Goal: Task Accomplishment & Management: Manage account settings

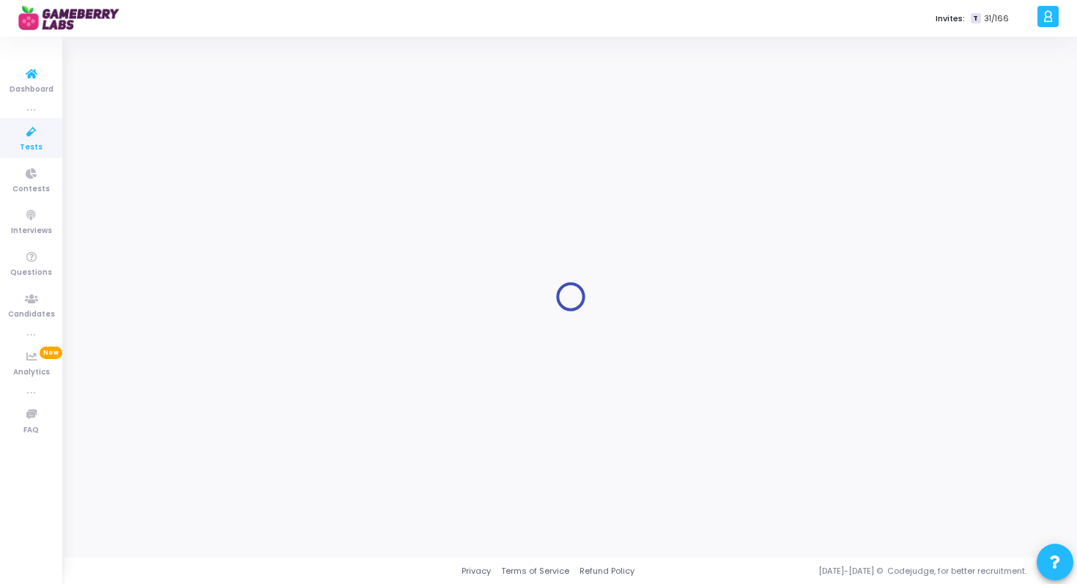
click at [34, 141] on span "Tests" at bounding box center [31, 147] width 23 height 12
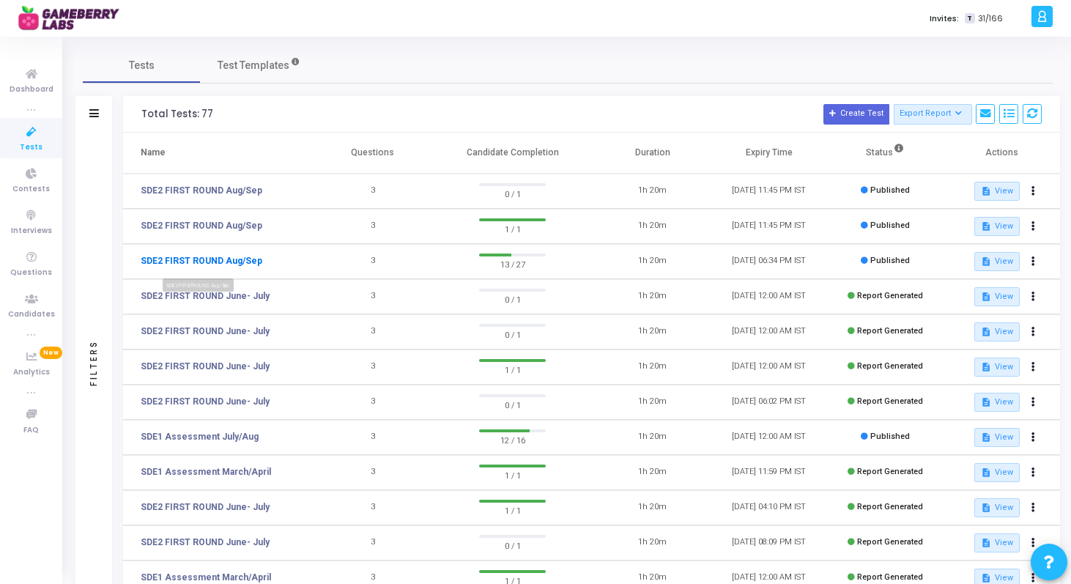
click at [245, 260] on link "SDE2 FIRST ROUND Aug/Sep" at bounding box center [202, 260] width 122 height 13
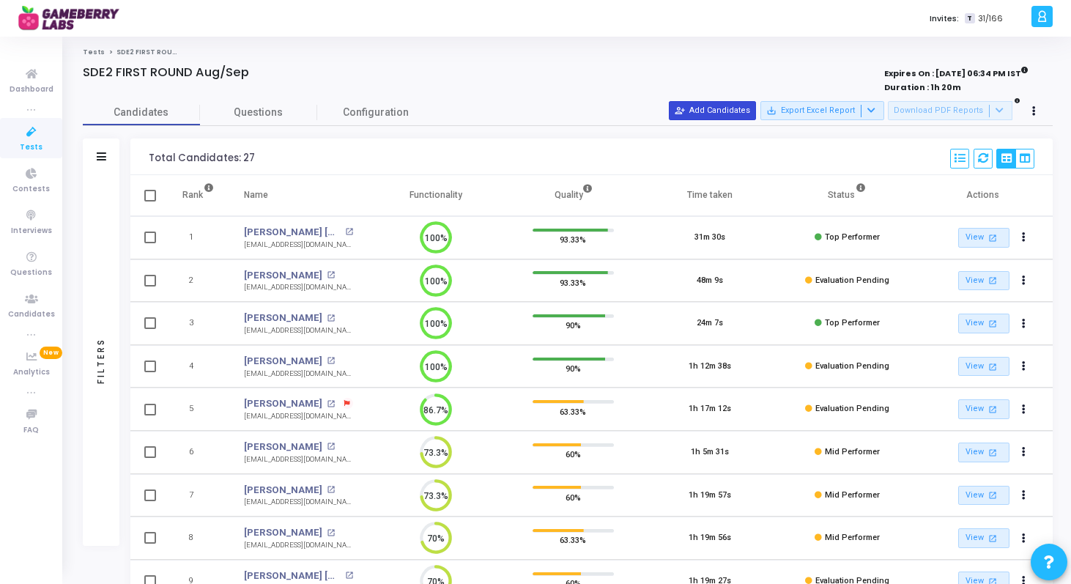
click at [735, 108] on button "person_add_alt Add Candidates" at bounding box center [712, 110] width 87 height 19
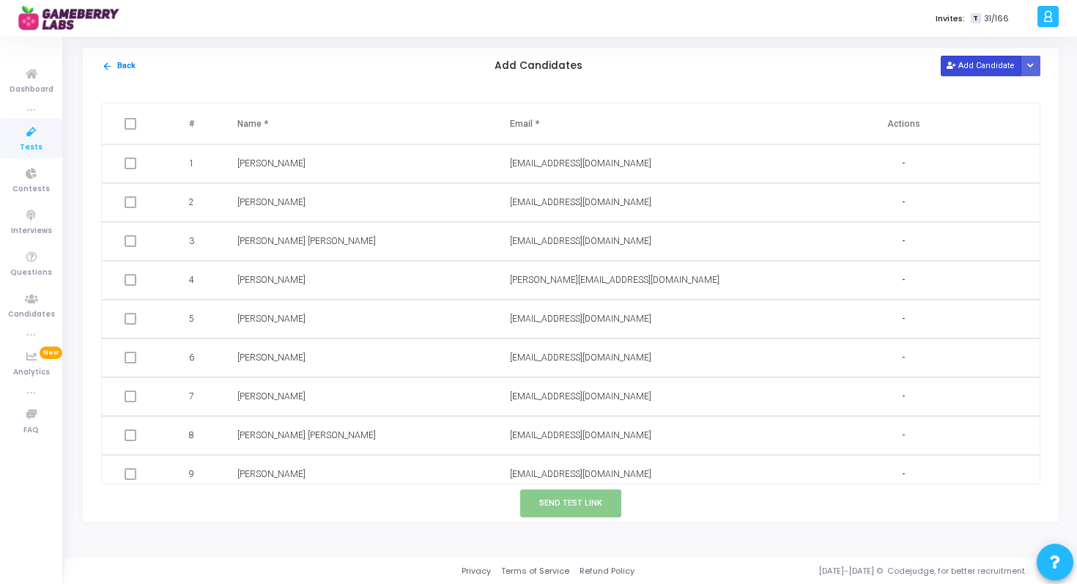
click at [973, 70] on button "Add Candidate" at bounding box center [980, 66] width 81 height 20
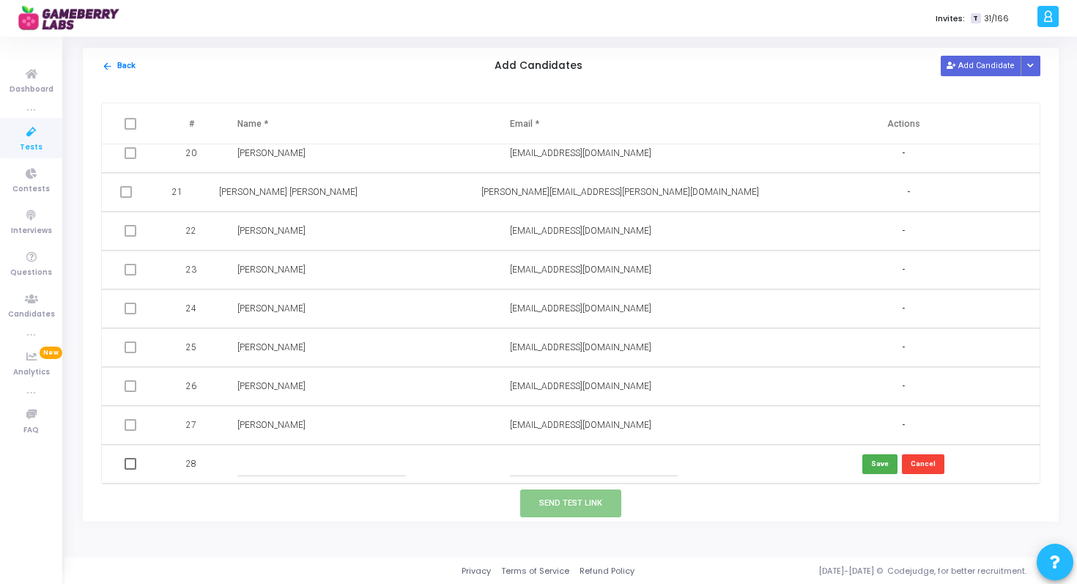
click at [252, 458] on input "text" at bounding box center [321, 464] width 168 height 24
paste input "[PERSON_NAME]"
type input "[PERSON_NAME]"
click at [534, 461] on input "text" at bounding box center [594, 464] width 168 height 24
paste input "[EMAIL_ADDRESS][DOMAIN_NAME]"
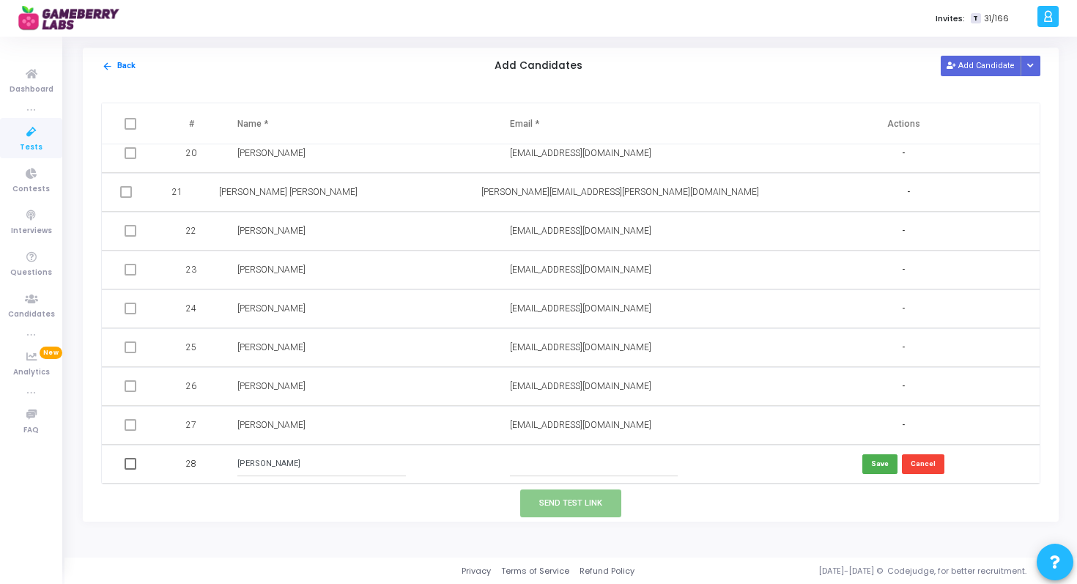
type input "[EMAIL_ADDRESS][DOMAIN_NAME]"
click at [876, 464] on button "Save" at bounding box center [879, 464] width 35 height 20
click at [127, 462] on span at bounding box center [131, 464] width 12 height 12
click at [130, 469] on input "checkbox" at bounding box center [130, 469] width 1 height 1
checkbox input "true"
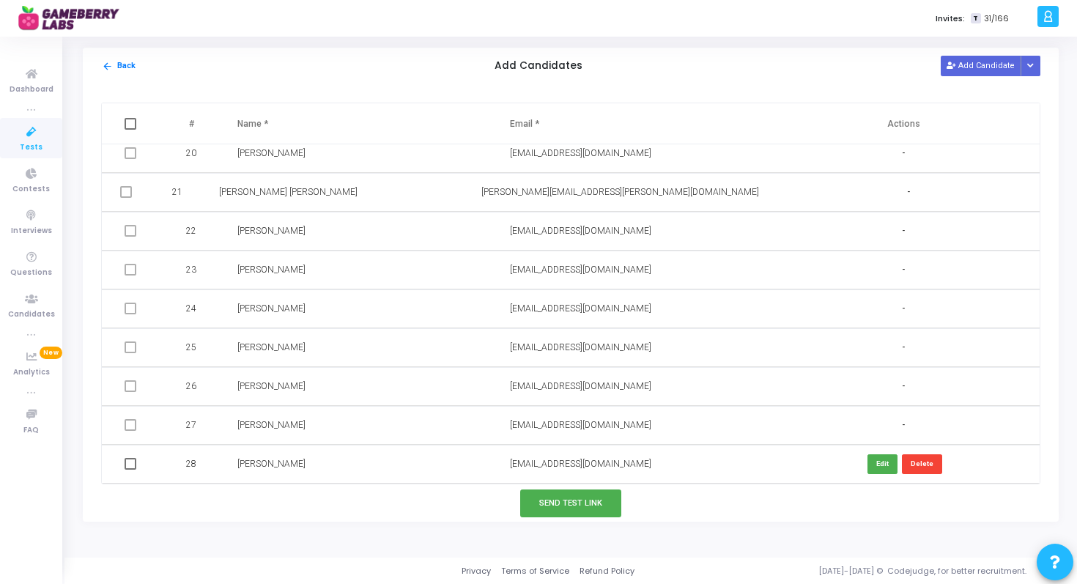
checkbox input "true"
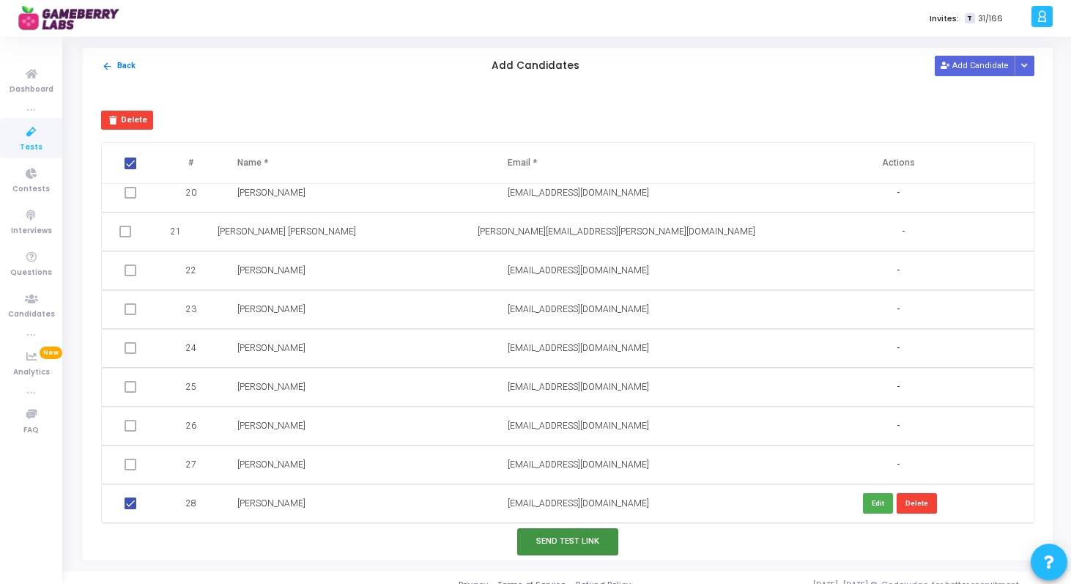
click at [567, 551] on button "Send Test Link" at bounding box center [567, 541] width 101 height 27
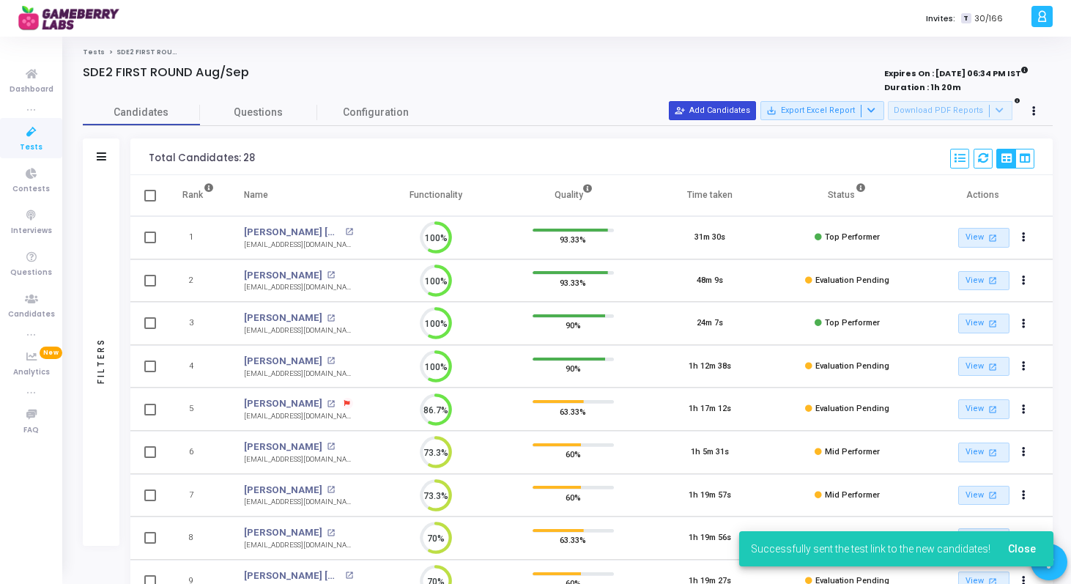
click at [729, 116] on button "person_add_alt Add Candidates" at bounding box center [712, 110] width 87 height 19
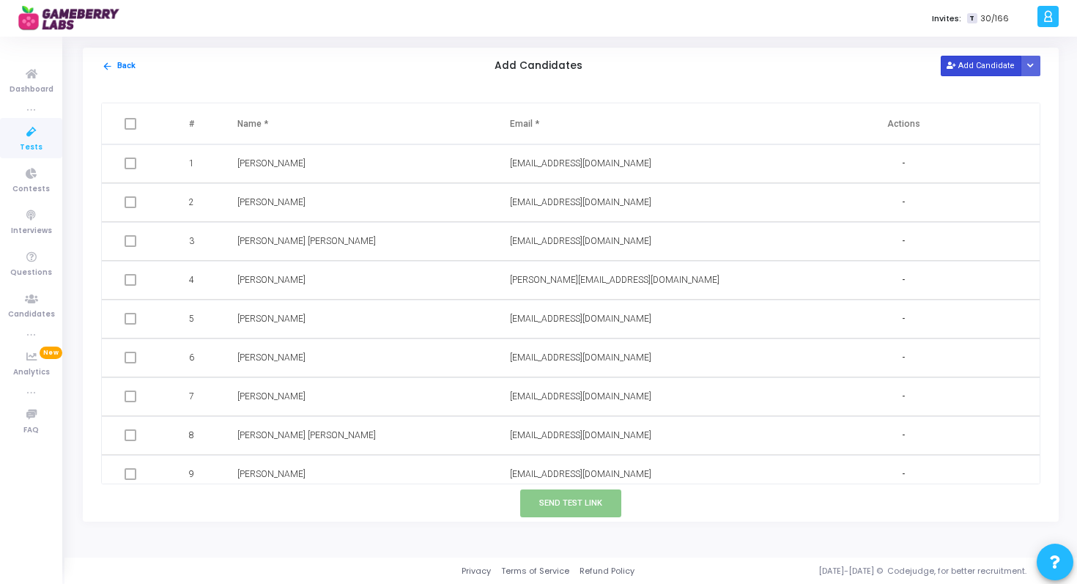
click at [980, 70] on button "Add Candidate" at bounding box center [980, 66] width 81 height 20
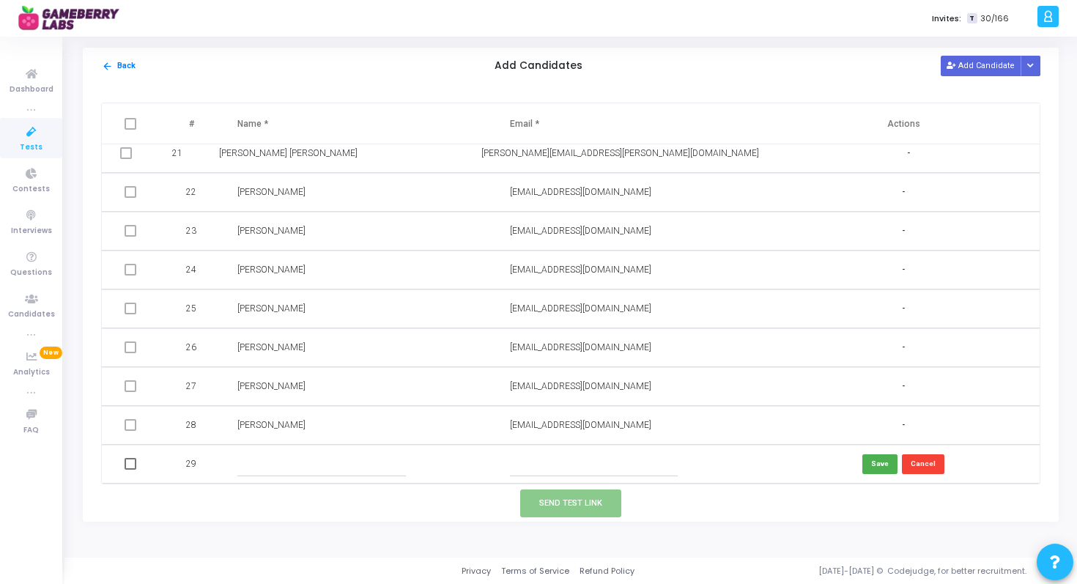
click at [258, 460] on input "text" at bounding box center [321, 464] width 168 height 24
paste input "[PERSON_NAME]"
type input "[PERSON_NAME]"
click at [530, 466] on input "text" at bounding box center [594, 464] width 168 height 24
paste input "[EMAIL_ADDRESS][DOMAIN_NAME]"
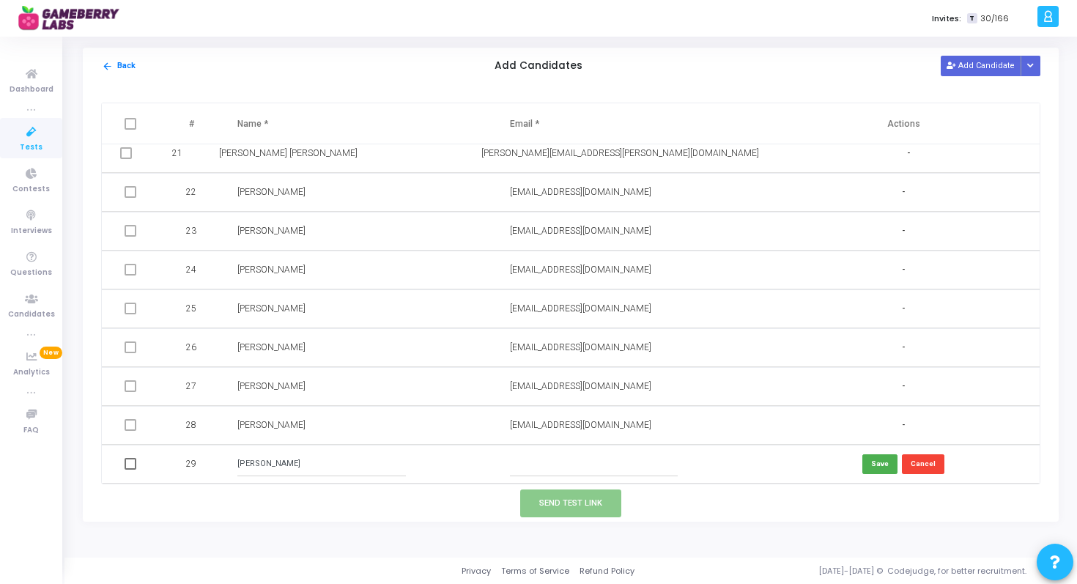
type input "[EMAIL_ADDRESS][DOMAIN_NAME]"
click at [883, 471] on button "Save" at bounding box center [879, 464] width 35 height 20
click at [130, 464] on span at bounding box center [131, 464] width 12 height 12
click at [130, 469] on input "checkbox" at bounding box center [130, 469] width 1 height 1
checkbox input "true"
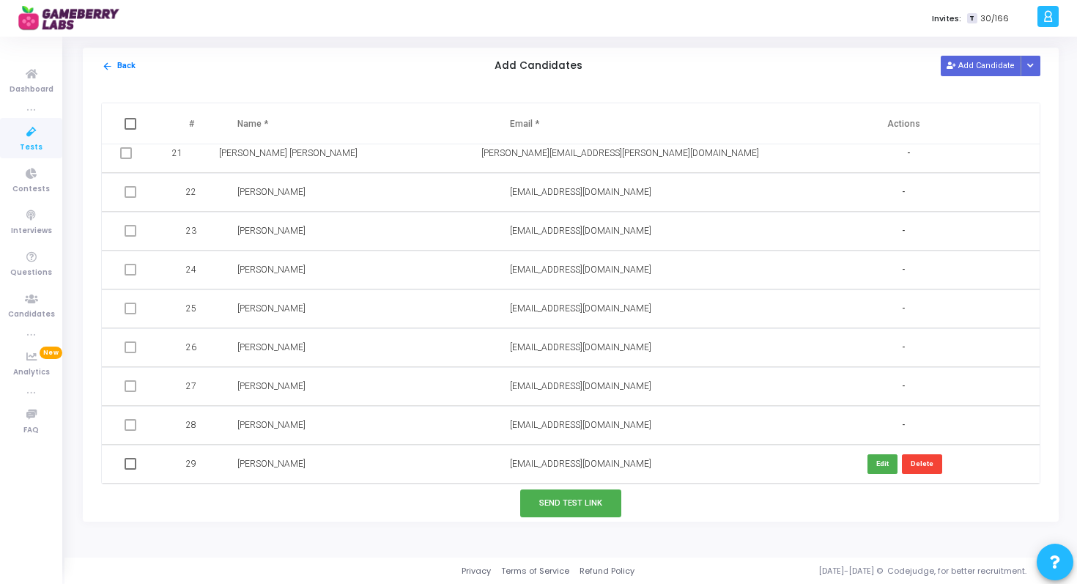
checkbox input "true"
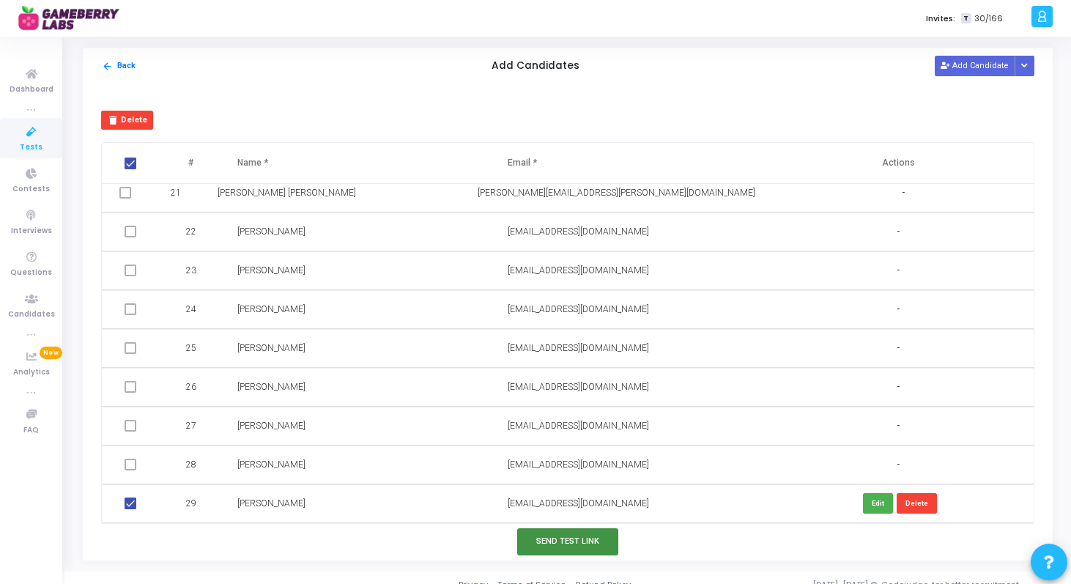
click at [542, 541] on button "Send Test Link" at bounding box center [567, 541] width 101 height 27
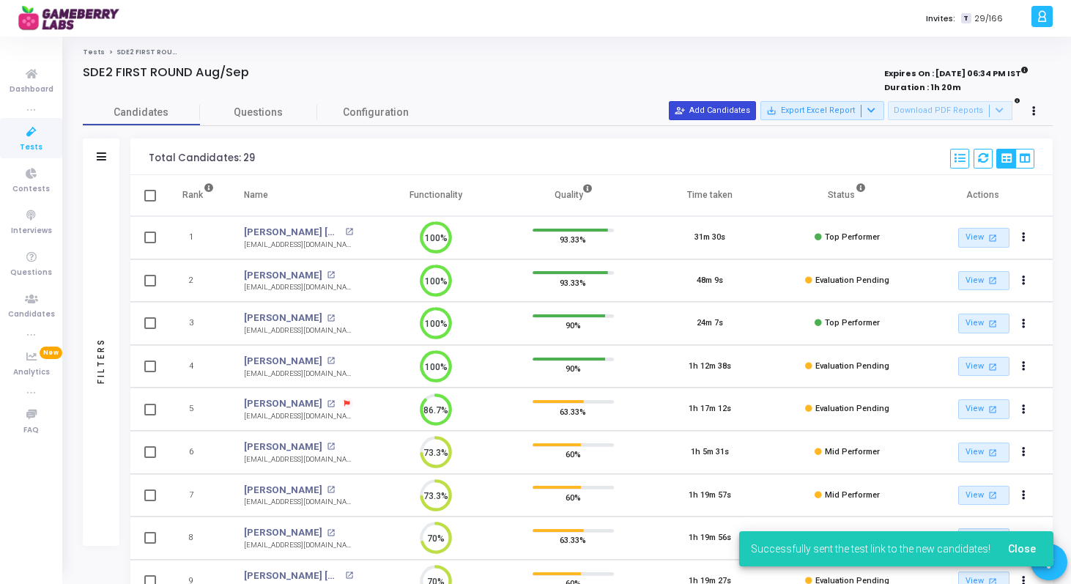
click at [738, 108] on button "person_add_alt Add Candidates" at bounding box center [712, 110] width 87 height 19
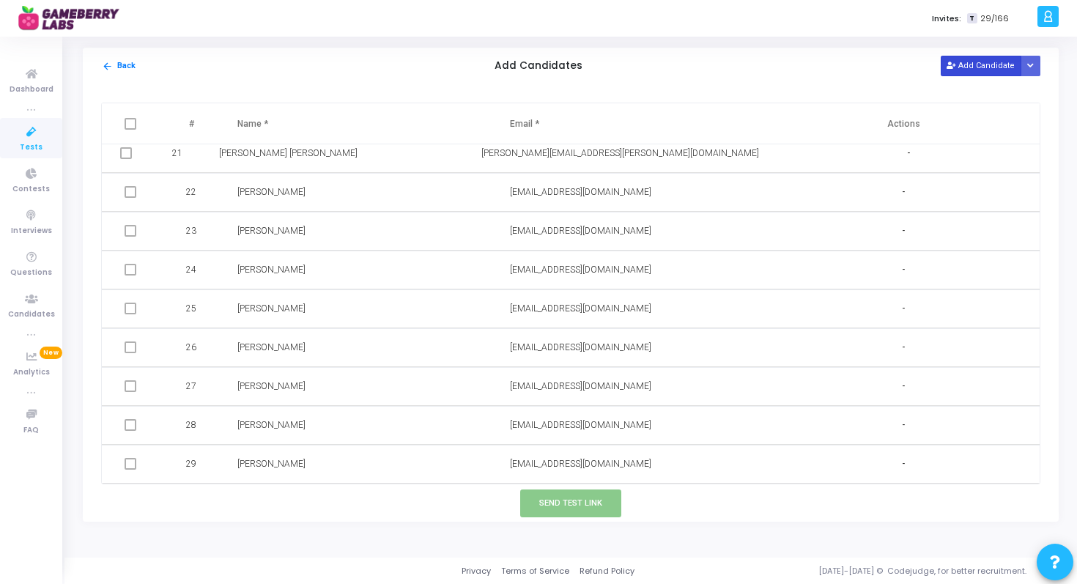
click at [965, 62] on button "Add Candidate" at bounding box center [980, 66] width 81 height 20
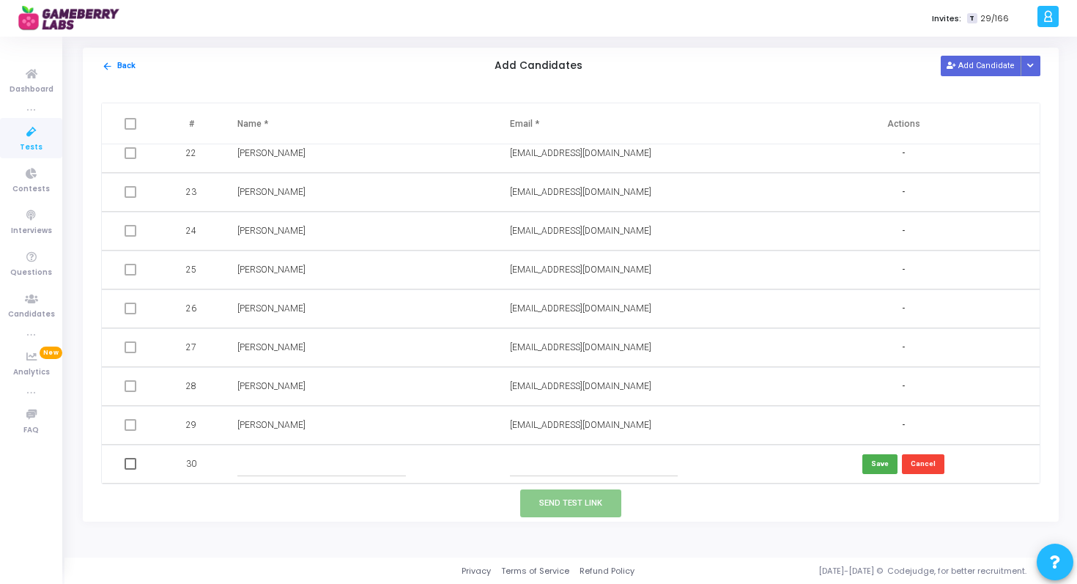
click at [258, 466] on input "text" at bounding box center [321, 464] width 168 height 24
paste input "[PERSON_NAME]"
type input "[PERSON_NAME]"
click at [538, 467] on input "text" at bounding box center [594, 464] width 168 height 24
paste input "[EMAIL_ADDRESS][DOMAIN_NAME]"
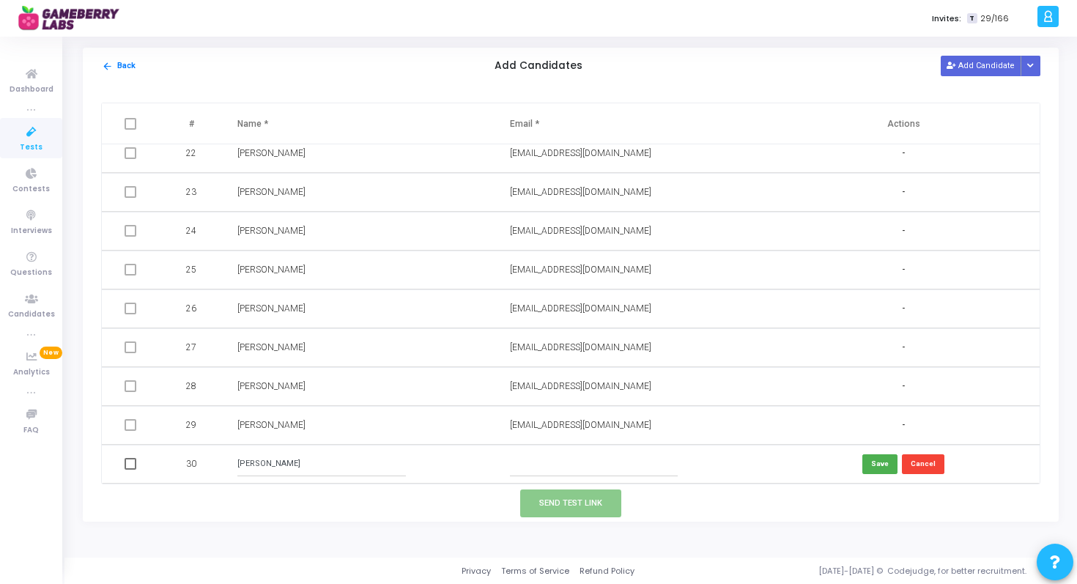
type input "[EMAIL_ADDRESS][DOMAIN_NAME]"
click at [876, 464] on button "Save" at bounding box center [879, 464] width 35 height 20
click at [130, 461] on span at bounding box center [131, 464] width 12 height 12
click at [130, 469] on input "checkbox" at bounding box center [130, 469] width 1 height 1
checkbox input "true"
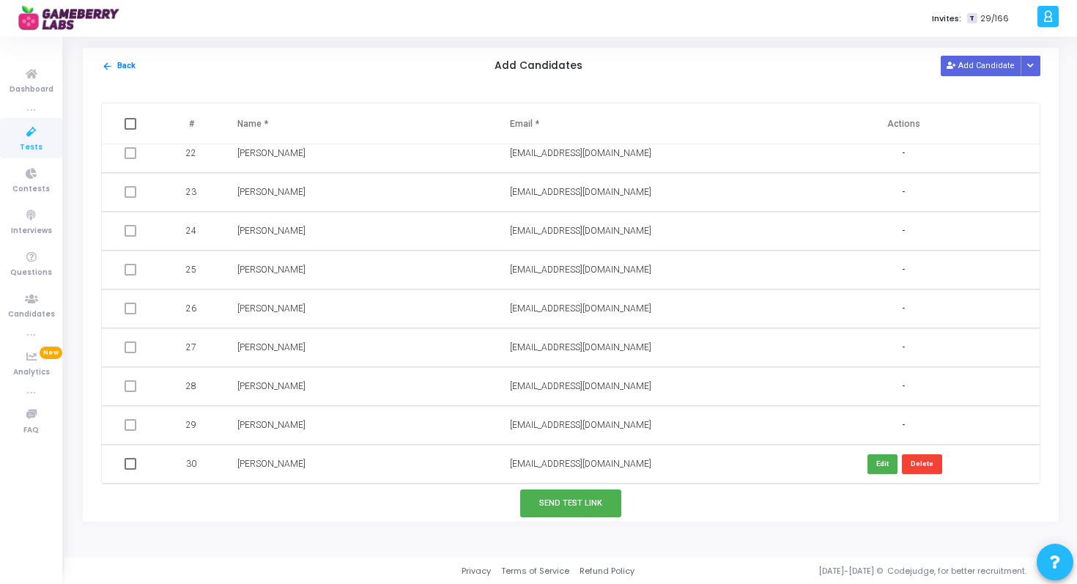
checkbox input "true"
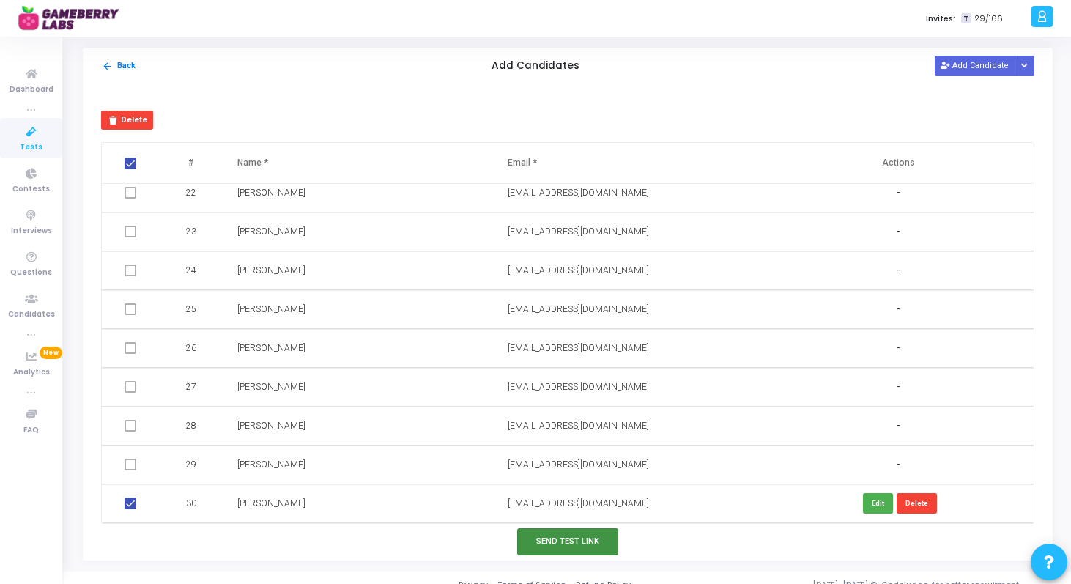
click at [590, 541] on button "Send Test Link" at bounding box center [567, 541] width 101 height 27
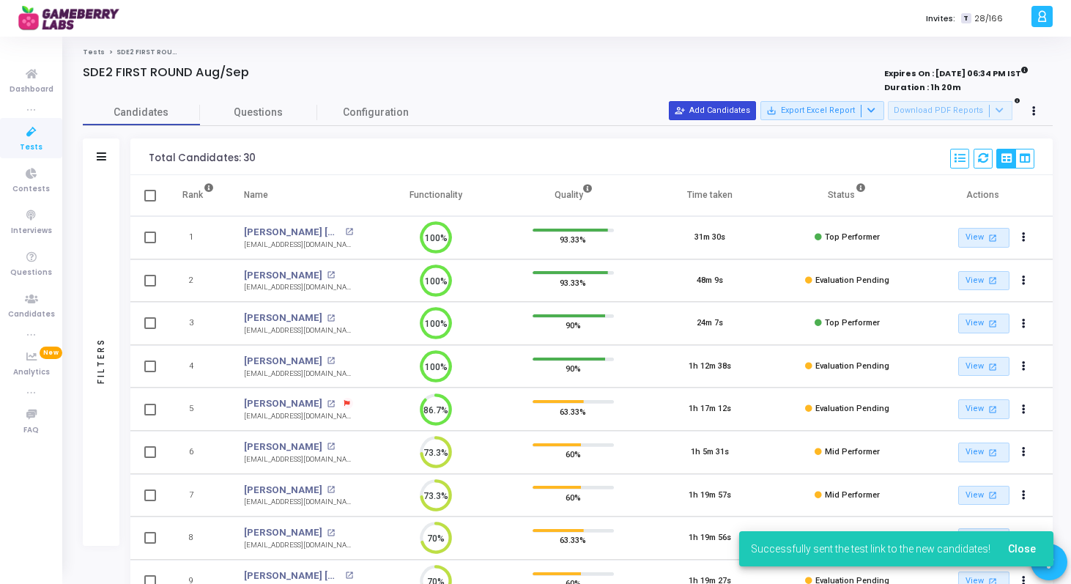
click at [741, 110] on button "person_add_alt Add Candidates" at bounding box center [712, 110] width 87 height 19
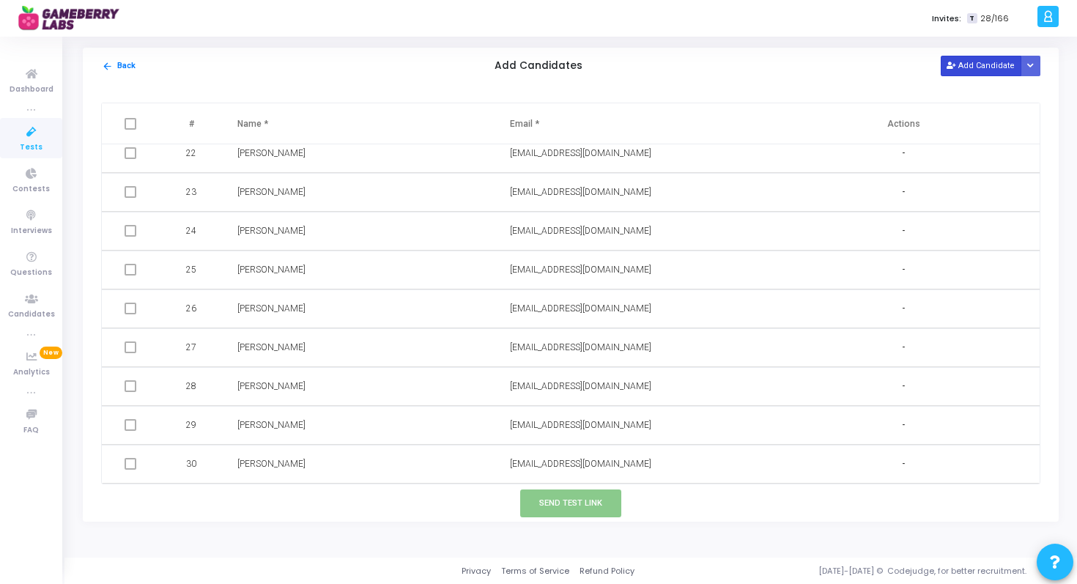
click at [978, 69] on button "Add Candidate" at bounding box center [980, 66] width 81 height 20
click at [274, 461] on input "text" at bounding box center [321, 464] width 168 height 24
paste input "[PERSON_NAME]"
type input "[PERSON_NAME]"
click at [539, 453] on input "text" at bounding box center [594, 464] width 168 height 24
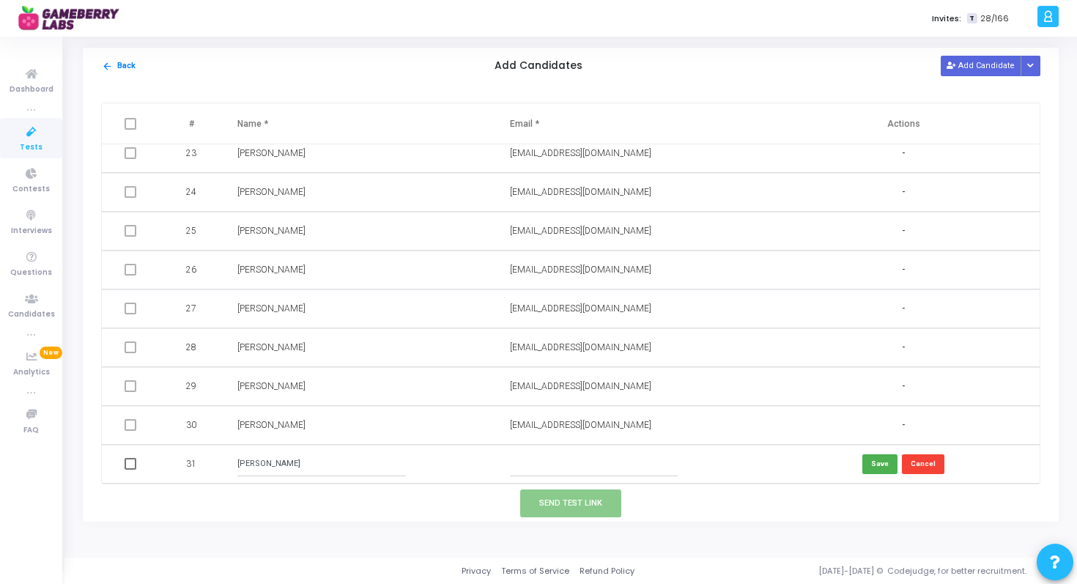
paste input "[EMAIL_ADDRESS][DOMAIN_NAME]"
type input "[EMAIL_ADDRESS][DOMAIN_NAME]"
click at [865, 461] on button "Save" at bounding box center [879, 464] width 35 height 20
click at [135, 460] on span at bounding box center [131, 464] width 12 height 12
click at [130, 469] on input "checkbox" at bounding box center [130, 469] width 1 height 1
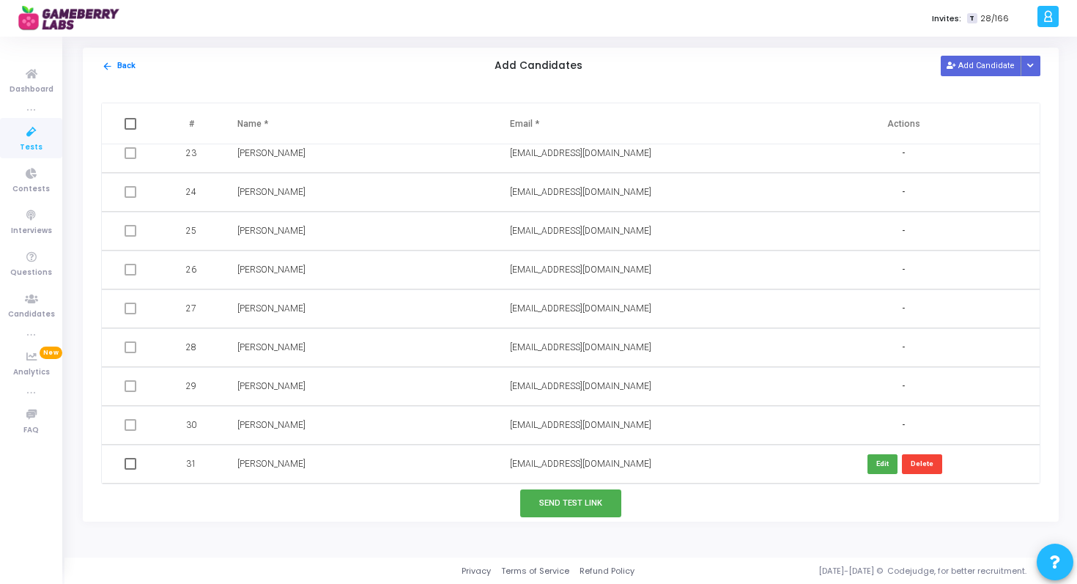
checkbox input "true"
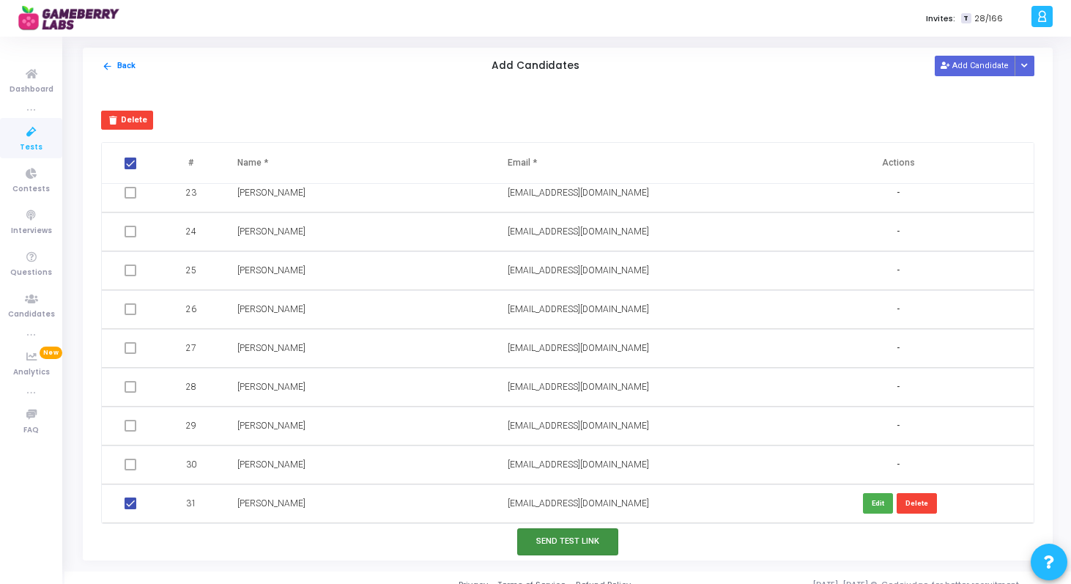
click at [575, 544] on button "Send Test Link" at bounding box center [567, 541] width 101 height 27
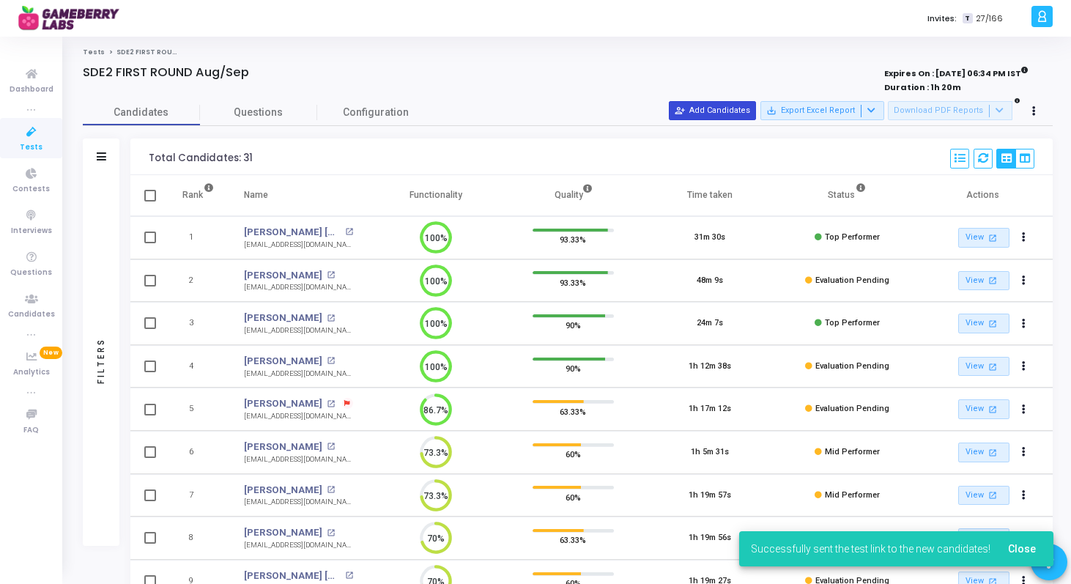
click at [734, 113] on button "person_add_alt Add Candidates" at bounding box center [712, 110] width 87 height 19
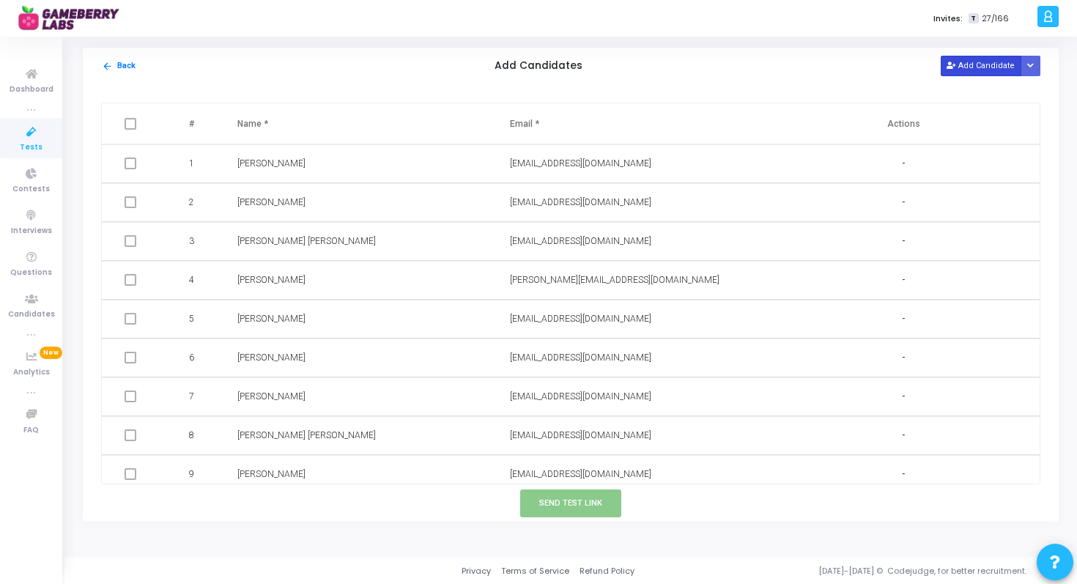
click at [984, 67] on button "Add Candidate" at bounding box center [980, 66] width 81 height 20
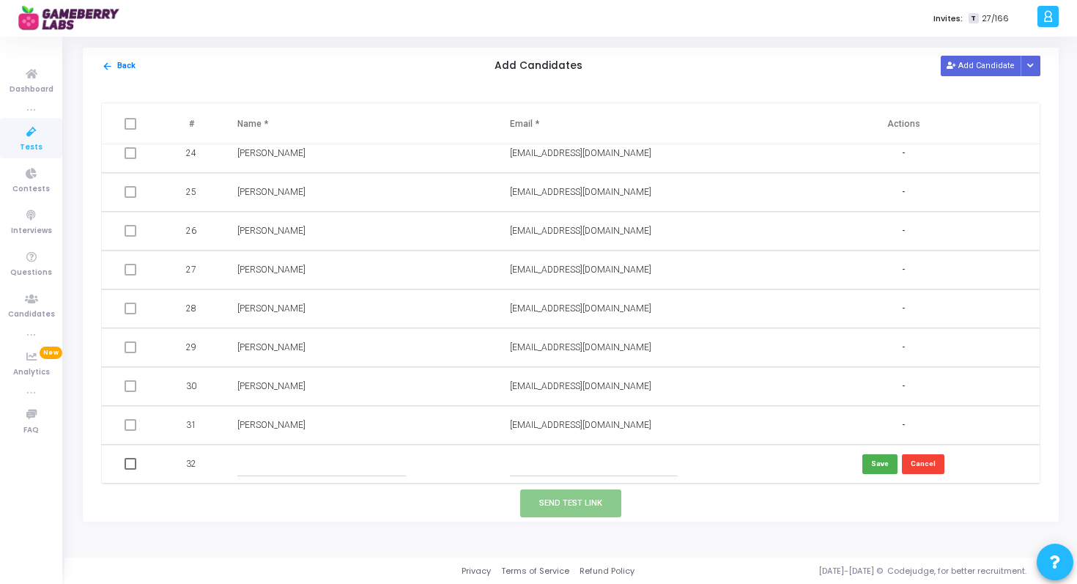
click at [253, 466] on input "text" at bounding box center [321, 464] width 168 height 24
paste input "[PERSON_NAME][DEMOGRAPHIC_DATA]"
type input "[PERSON_NAME][DEMOGRAPHIC_DATA]"
click at [601, 458] on input "text" at bounding box center [594, 464] width 168 height 24
paste input "[EMAIL_ADDRESS][PERSON_NAME][DOMAIN_NAME]"
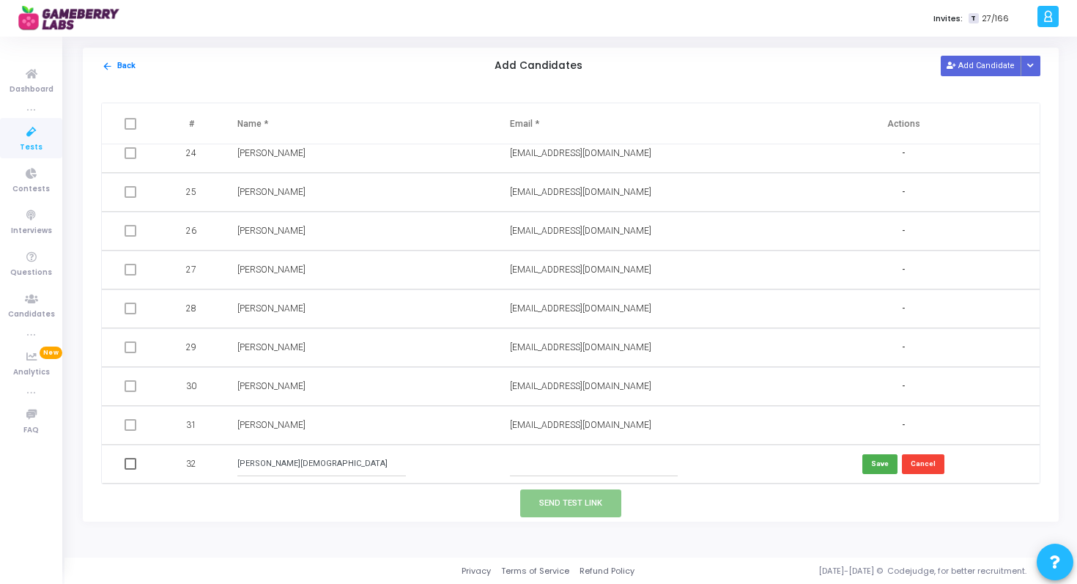
type input "[EMAIL_ADDRESS][PERSON_NAME][DOMAIN_NAME]"
click at [873, 464] on button "Save" at bounding box center [879, 464] width 35 height 20
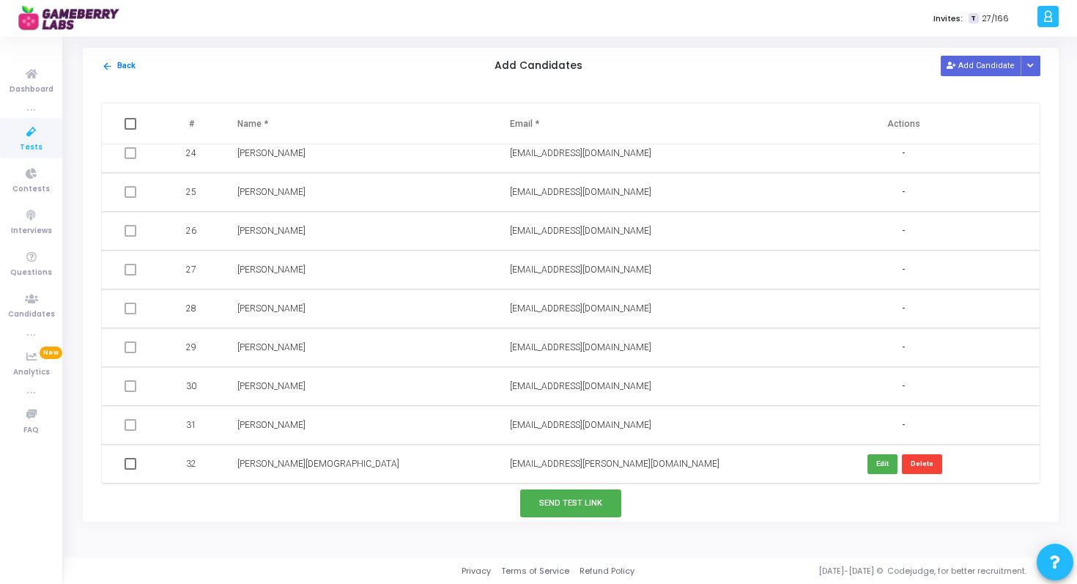
click at [132, 466] on span at bounding box center [131, 464] width 12 height 12
click at [130, 469] on input "checkbox" at bounding box center [130, 469] width 1 height 1
checkbox input "true"
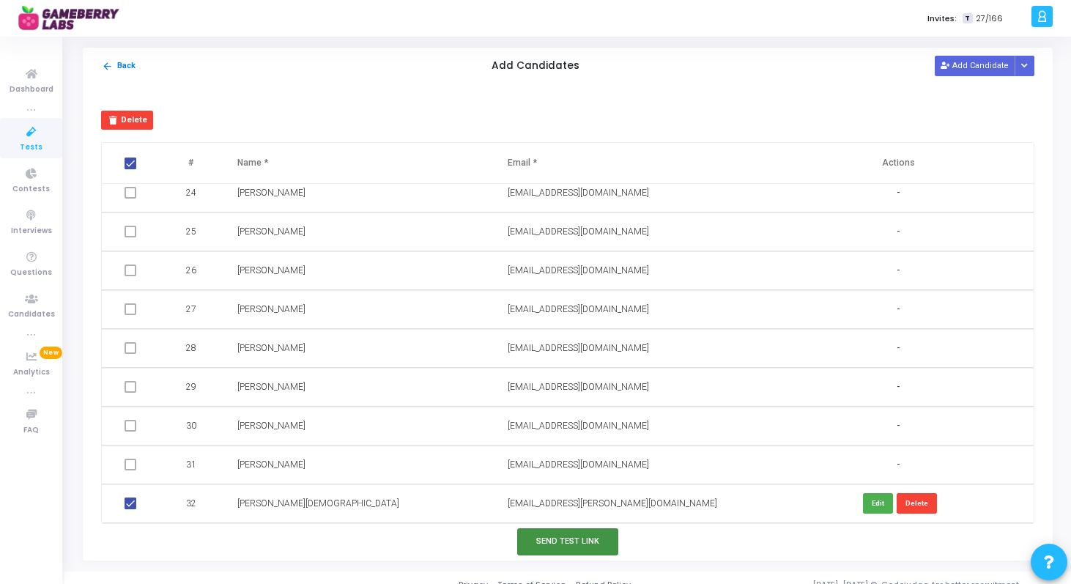
click at [563, 541] on button "Send Test Link" at bounding box center [567, 541] width 101 height 27
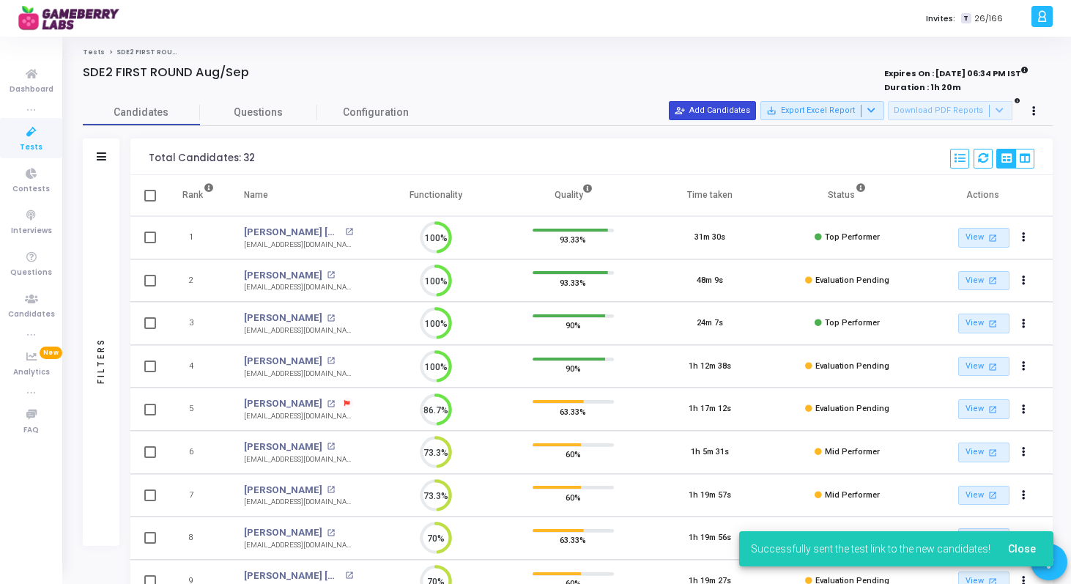
click at [729, 106] on button "person_add_alt Add Candidates" at bounding box center [712, 110] width 87 height 19
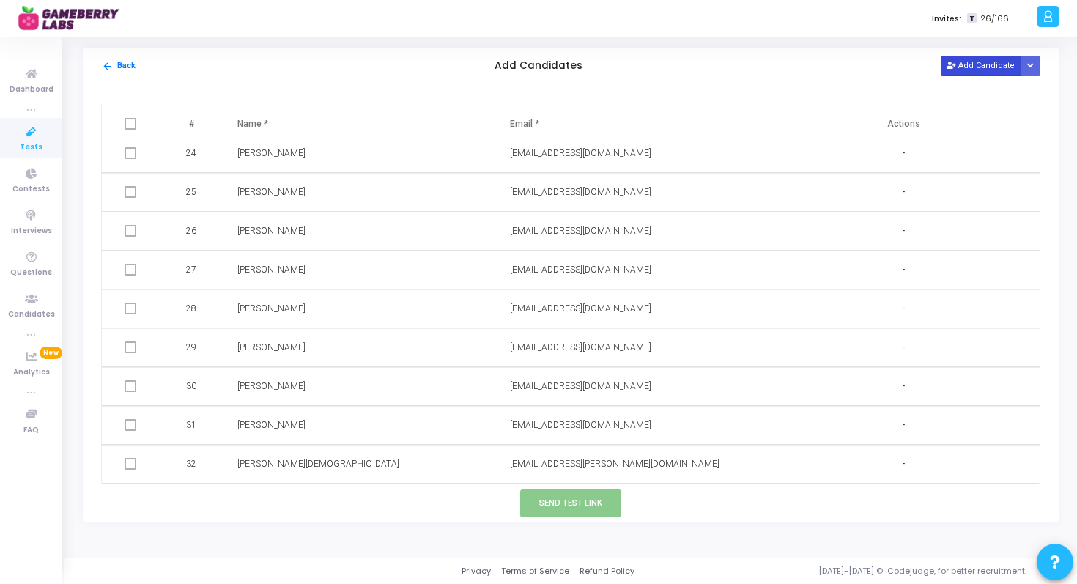
click at [987, 62] on button "Add Candidate" at bounding box center [980, 66] width 81 height 20
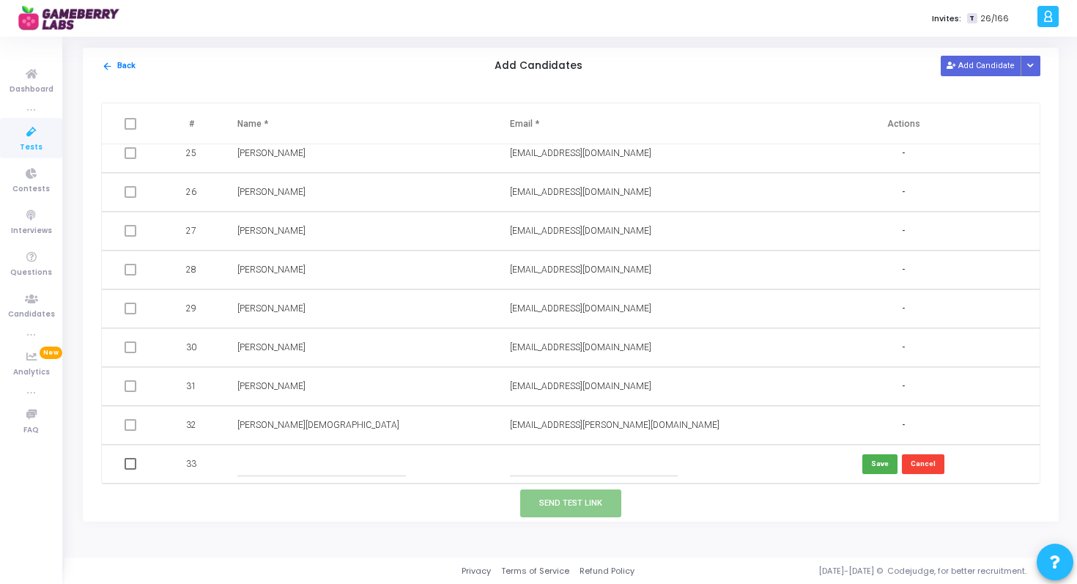
click at [312, 466] on input "text" at bounding box center [321, 464] width 168 height 24
paste input "[PERSON_NAME]"
type input "[PERSON_NAME]"
click at [531, 464] on input "text" at bounding box center [594, 464] width 168 height 24
paste input "[EMAIL_ADDRESS][DOMAIN_NAME]"
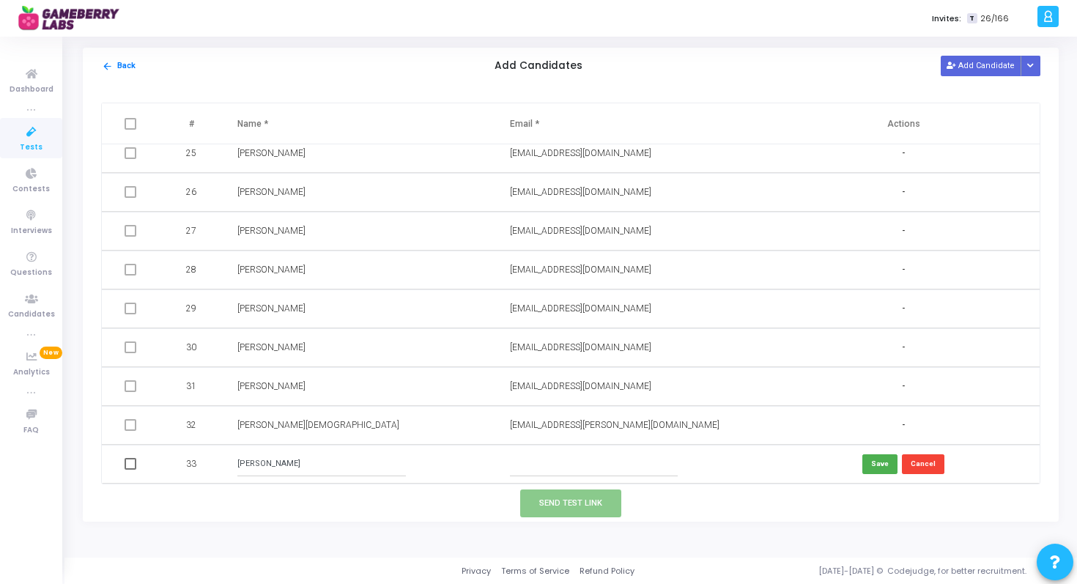
type input "[EMAIL_ADDRESS][DOMAIN_NAME]"
click at [868, 458] on button "Save" at bounding box center [879, 464] width 35 height 20
click at [134, 464] on span at bounding box center [131, 464] width 12 height 12
click at [130, 469] on input "checkbox" at bounding box center [130, 469] width 1 height 1
checkbox input "true"
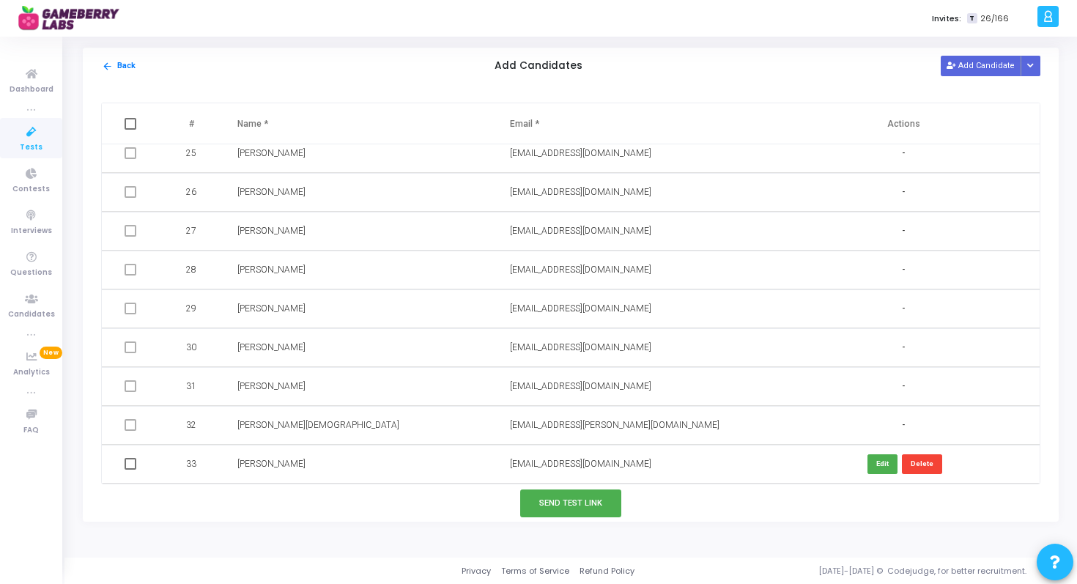
checkbox input "true"
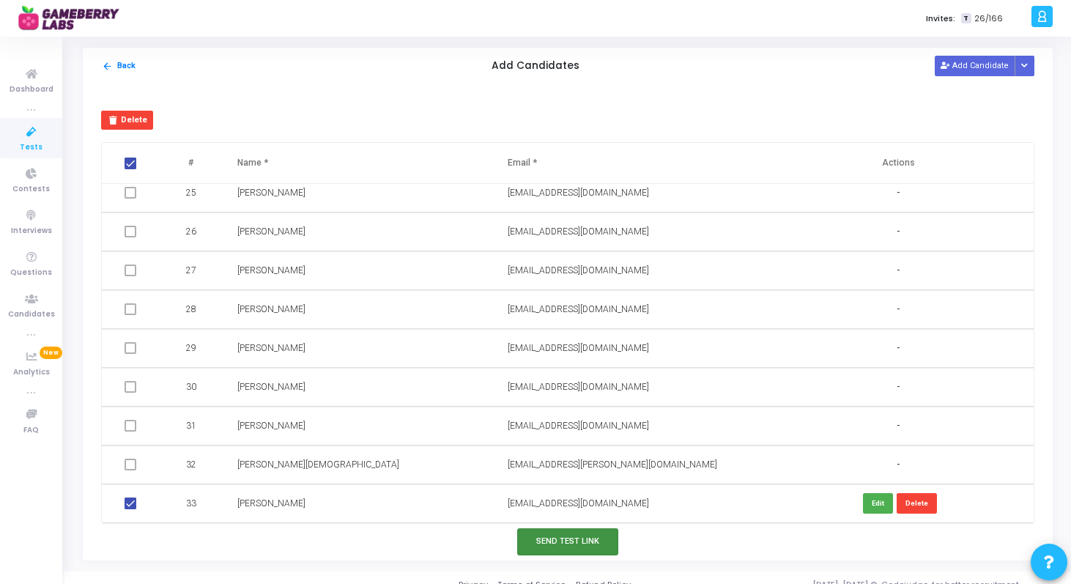
click at [572, 545] on button "Send Test Link" at bounding box center [567, 541] width 101 height 27
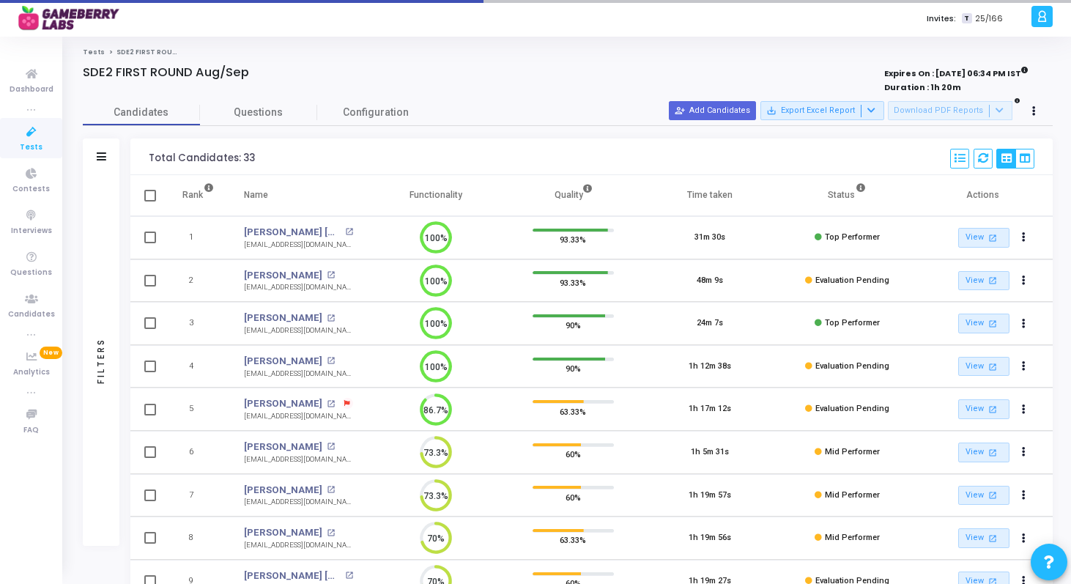
scroll to position [7, 7]
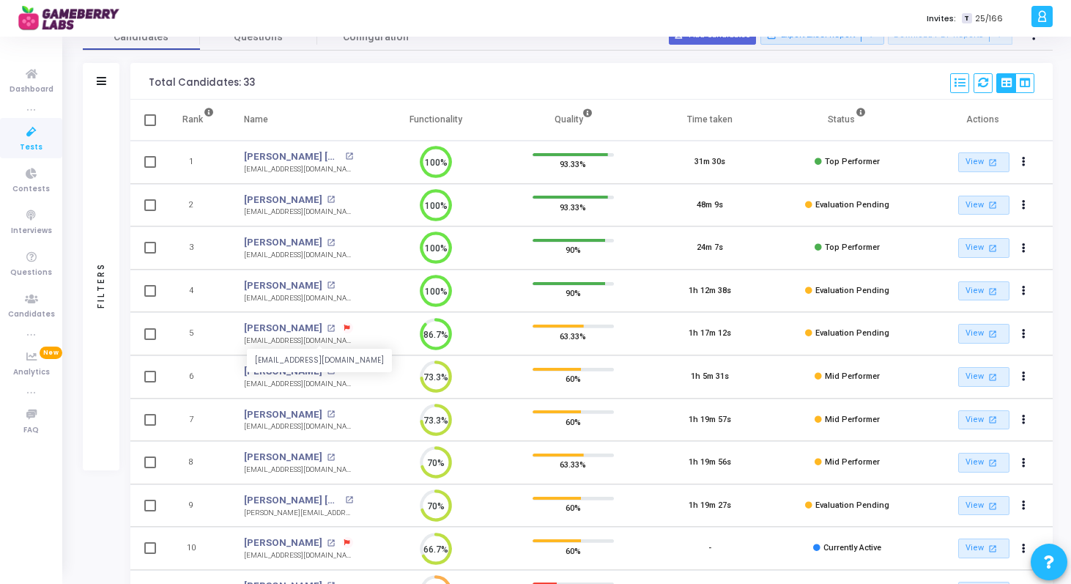
click at [290, 341] on div "[EMAIL_ADDRESS][DOMAIN_NAME]" at bounding box center [298, 340] width 109 height 11
copy tr "[EMAIL_ADDRESS][DOMAIN_NAME] 86.7%"
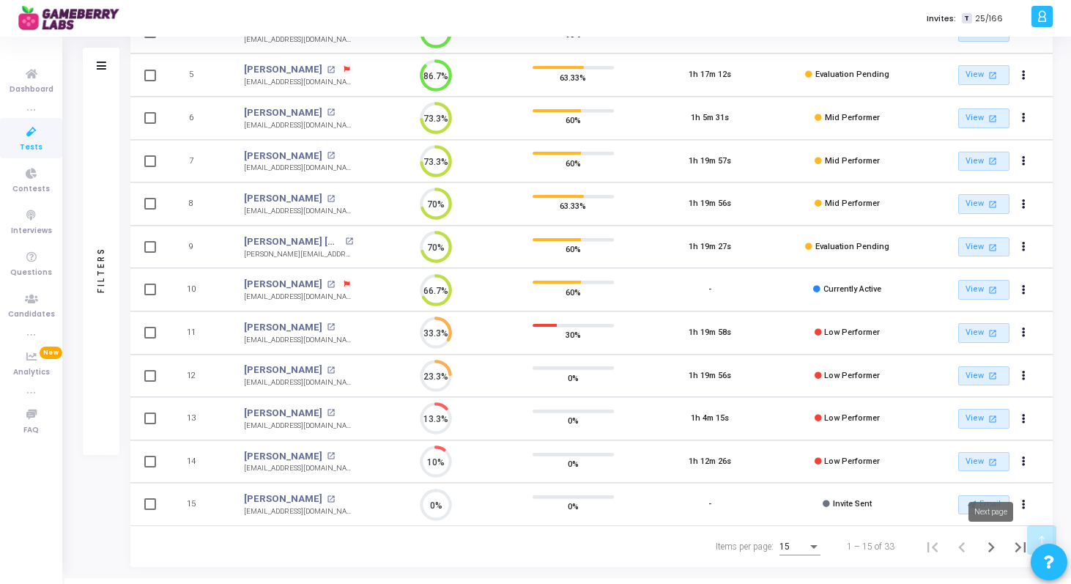
click at [985, 546] on icon "Next page" at bounding box center [991, 547] width 21 height 21
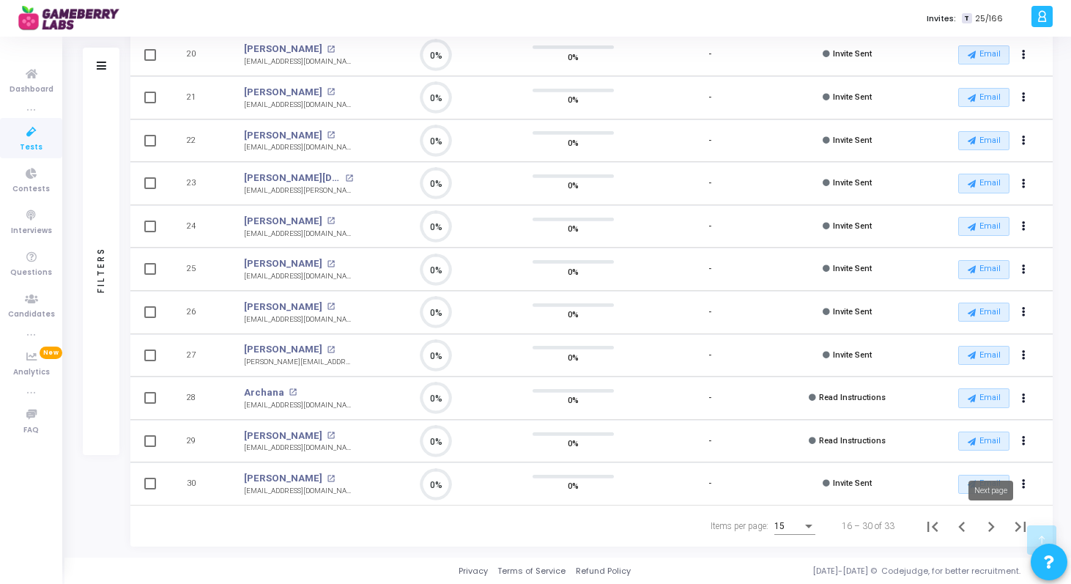
click at [993, 527] on icon "Next page" at bounding box center [991, 526] width 21 height 21
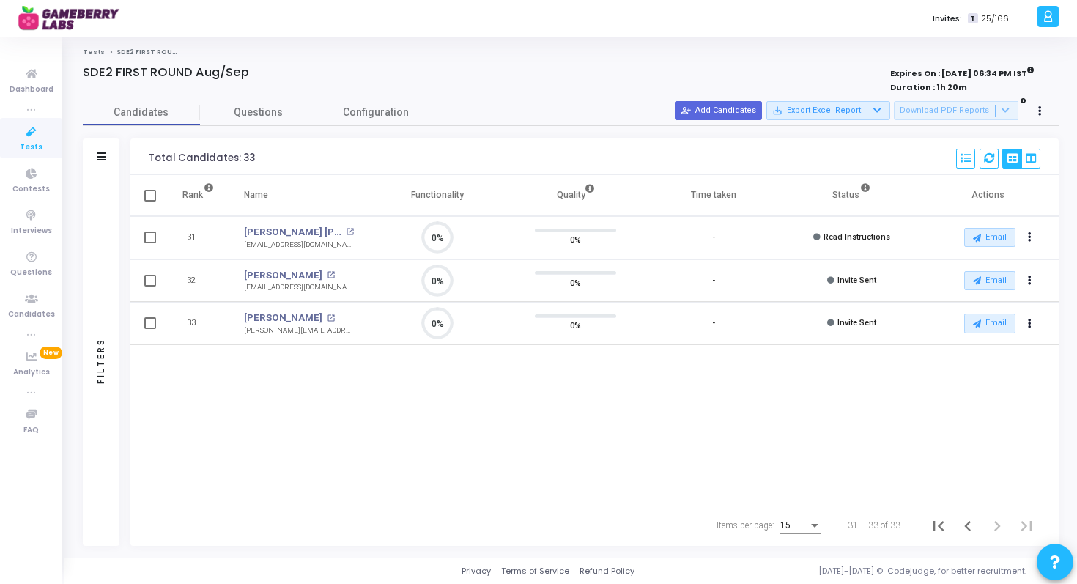
click at [30, 146] on span "Tests" at bounding box center [31, 147] width 23 height 12
